Goal: Find specific page/section: Find specific page/section

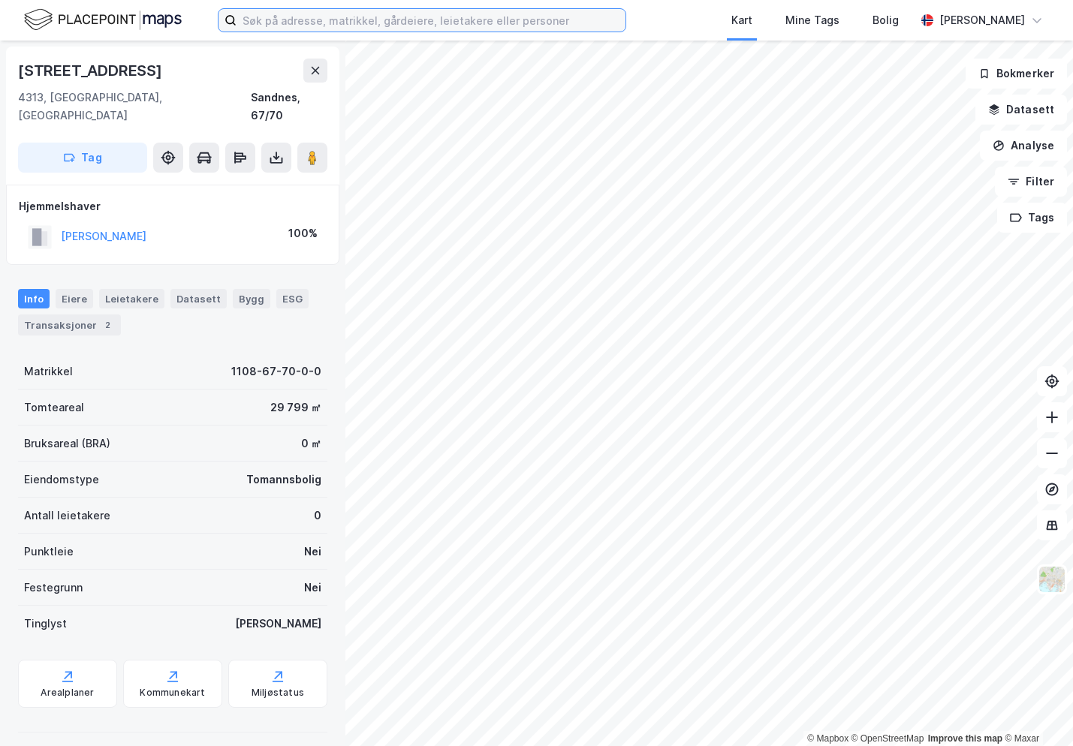
click at [549, 21] on input at bounding box center [430, 20] width 389 height 23
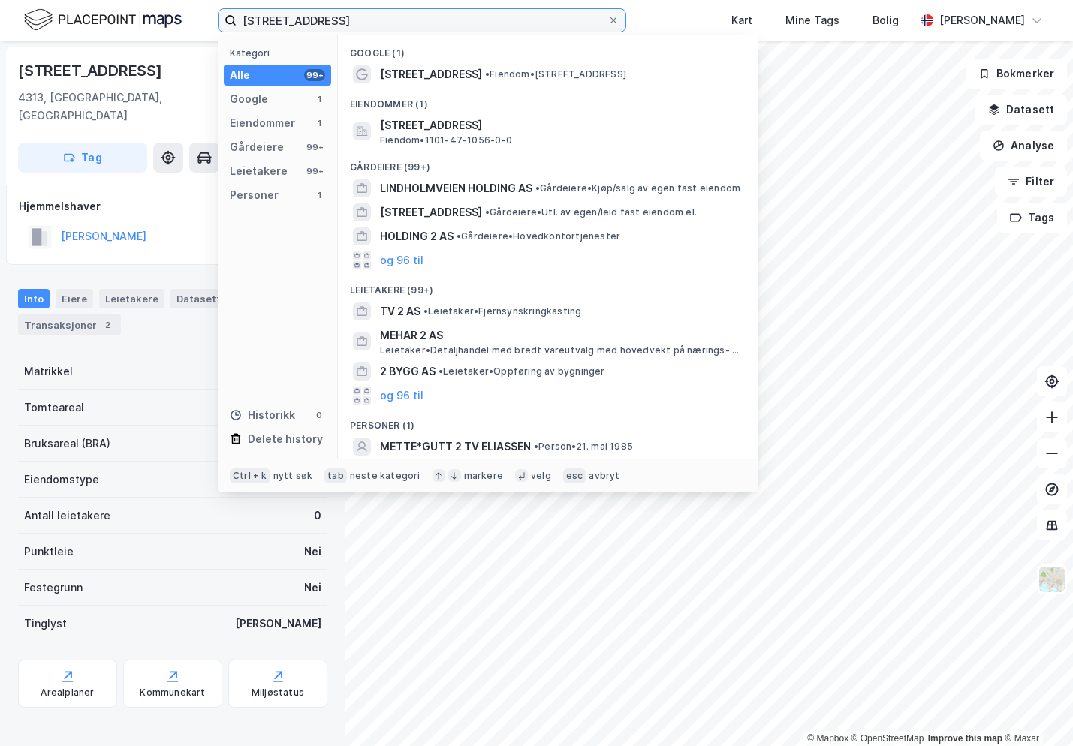
type input "[STREET_ADDRESS]"
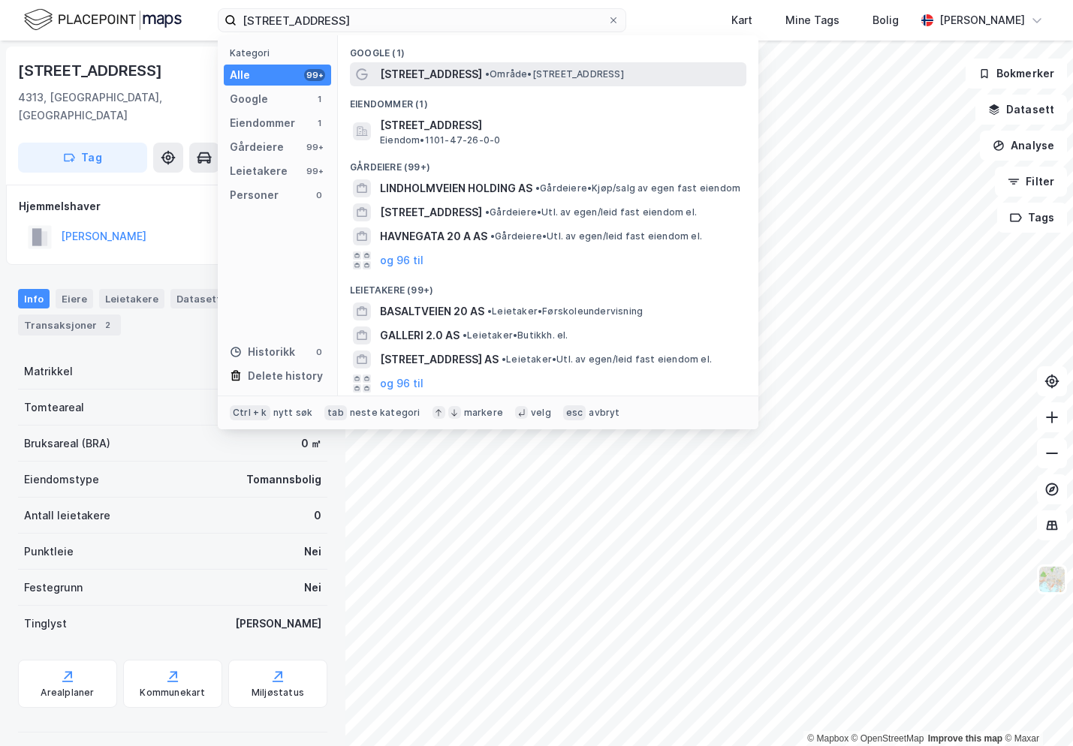
click at [507, 81] on div "[STREET_ADDRESS] • Område • [STREET_ADDRESS]" at bounding box center [561, 74] width 363 height 18
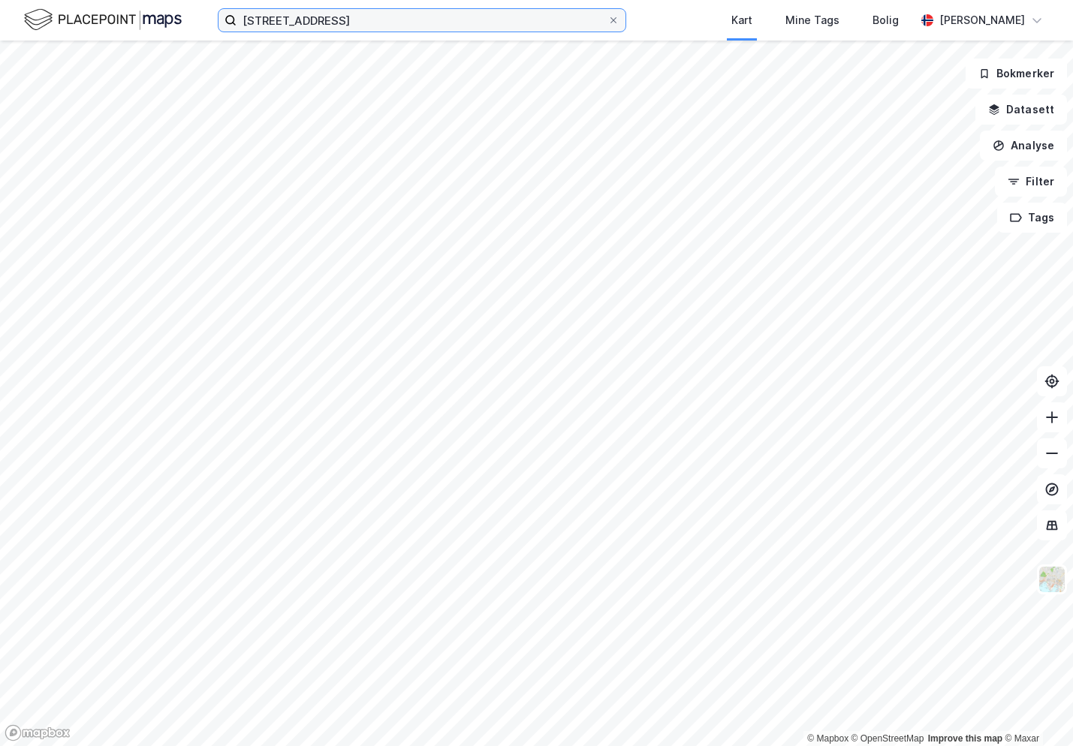
click at [361, 18] on input "[STREET_ADDRESS]" at bounding box center [421, 20] width 371 height 23
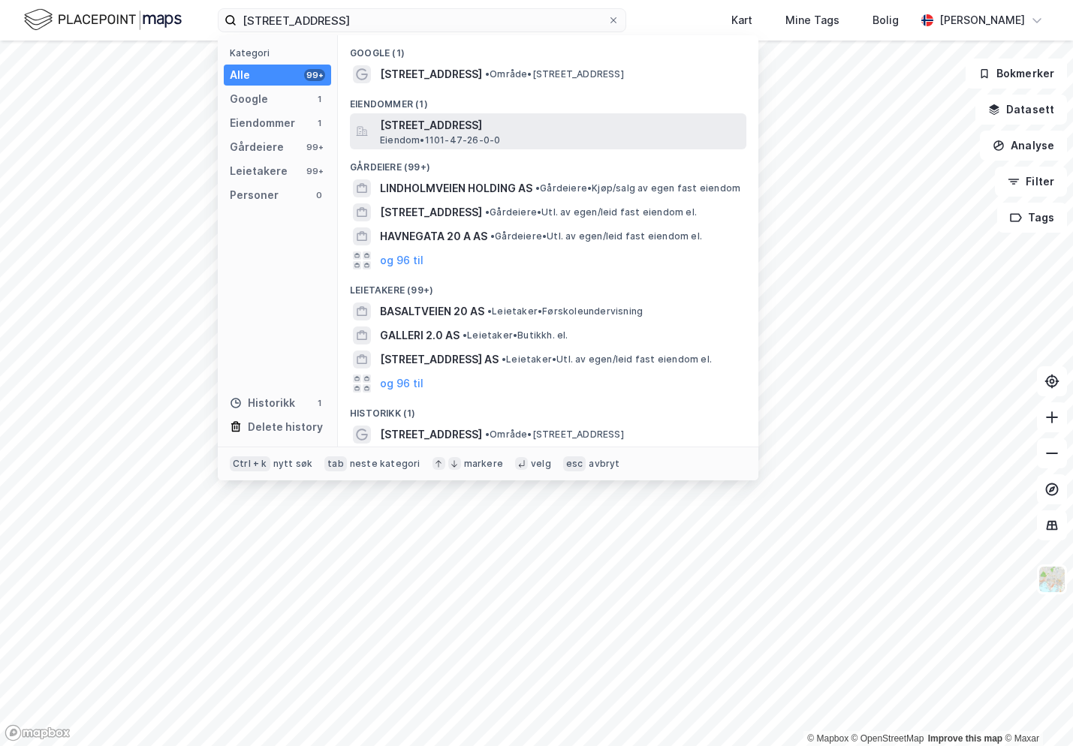
click at [473, 128] on span "[STREET_ADDRESS]" at bounding box center [560, 125] width 360 height 18
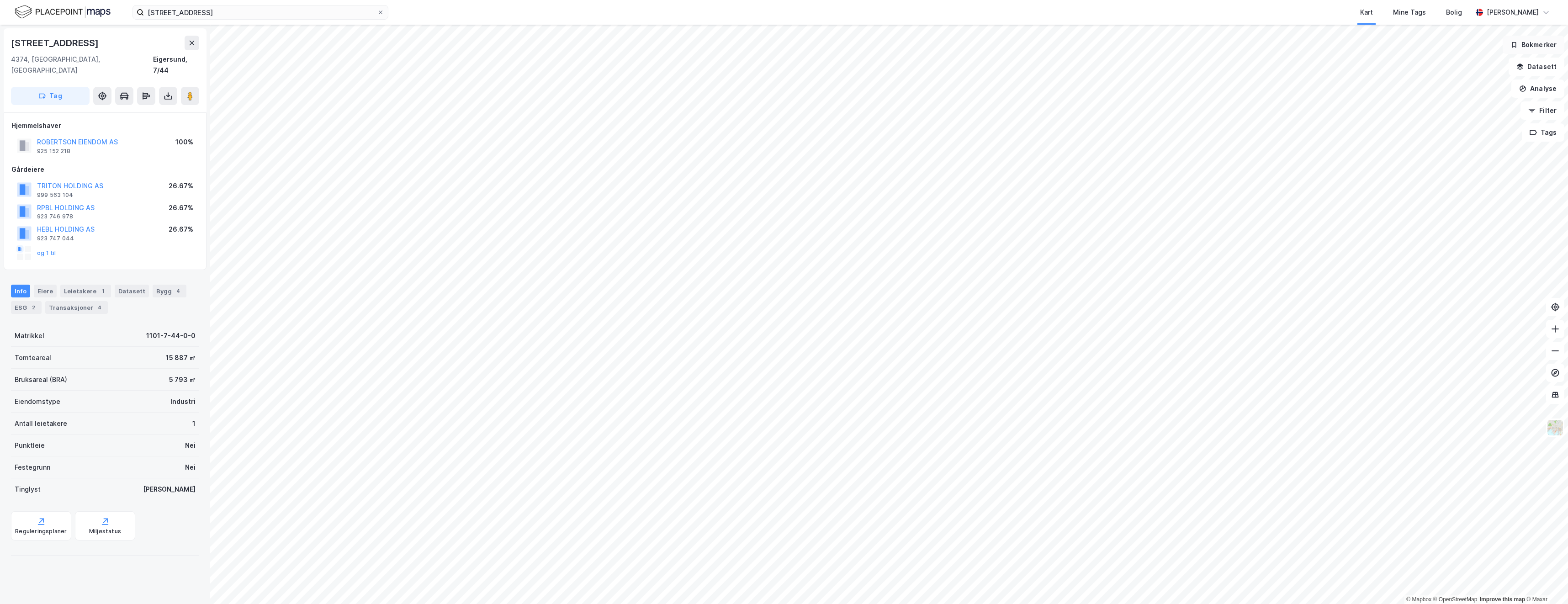
click at [653, 46] on button "Bokmerker" at bounding box center [1533, 45] width 61 height 18
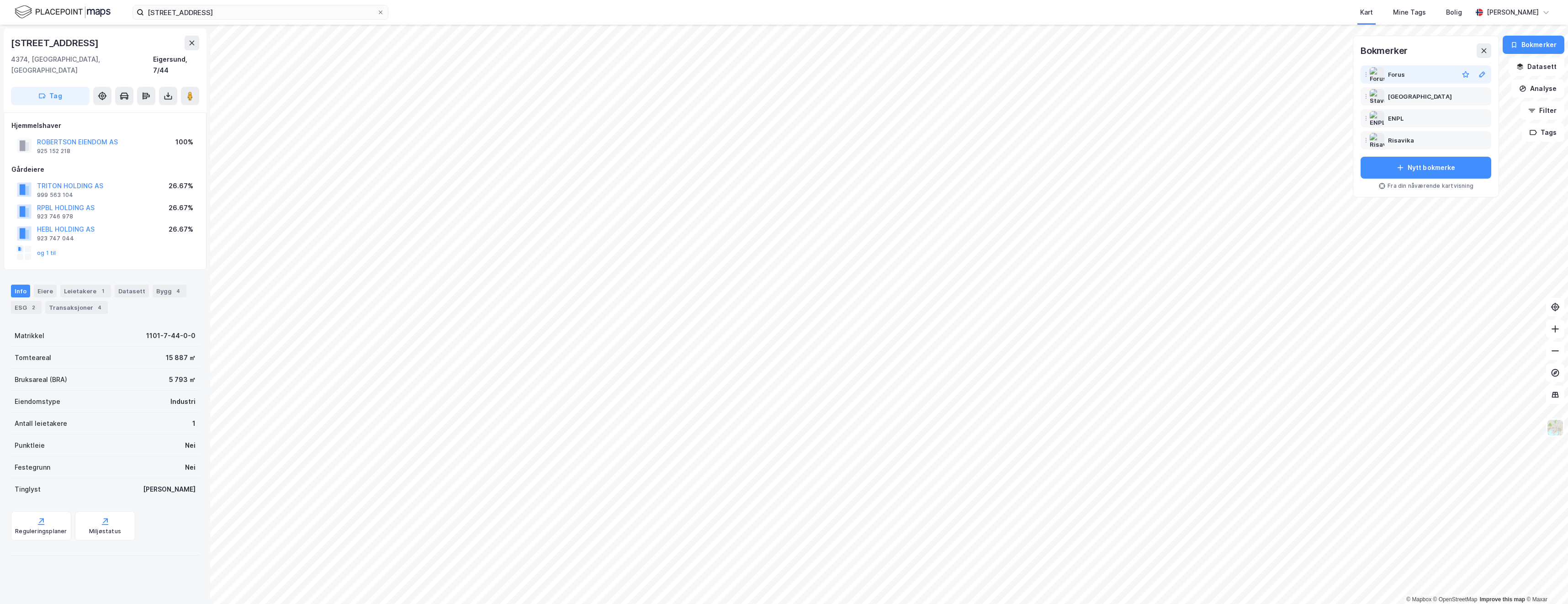
click at [653, 71] on div "Forus" at bounding box center [1421, 74] width 67 height 11
